Goal: Check status: Check status

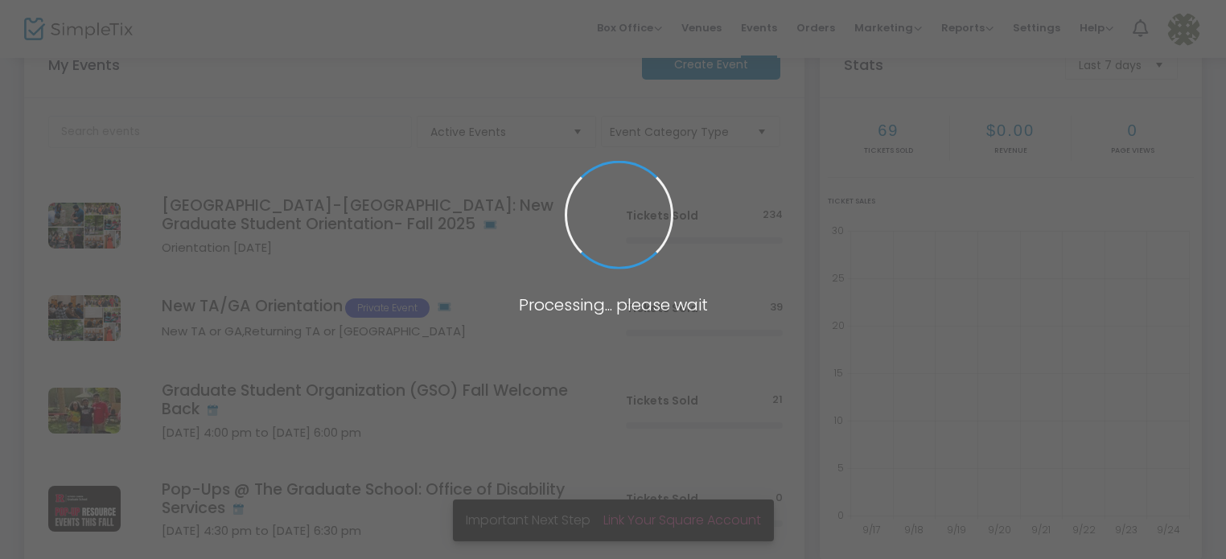
scroll to position [48, 0]
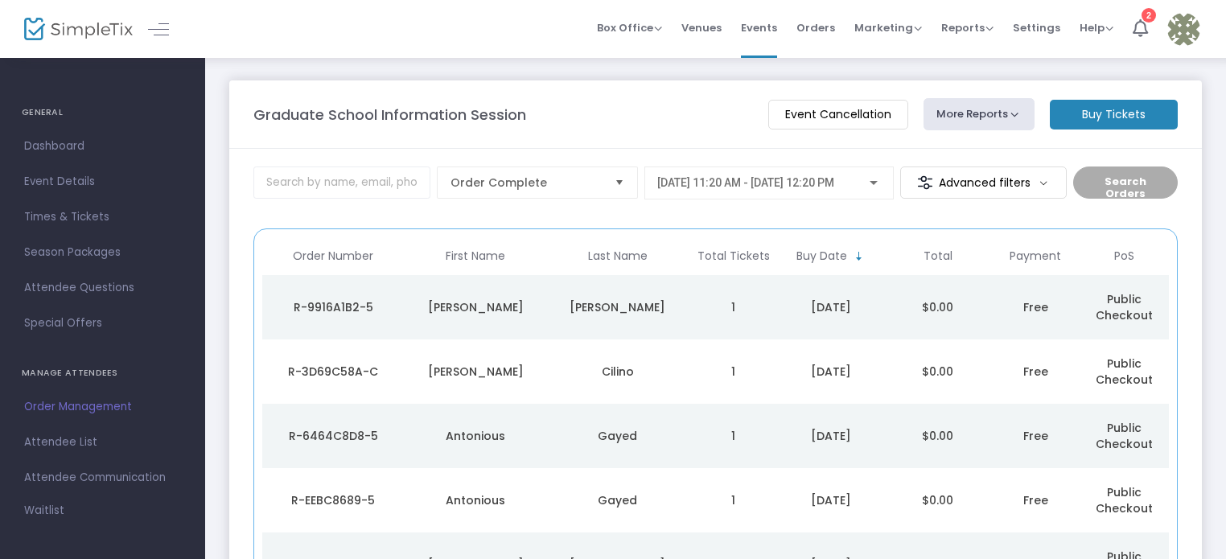
click at [68, 30] on img at bounding box center [78, 29] width 109 height 23
